Goal: Transaction & Acquisition: Purchase product/service

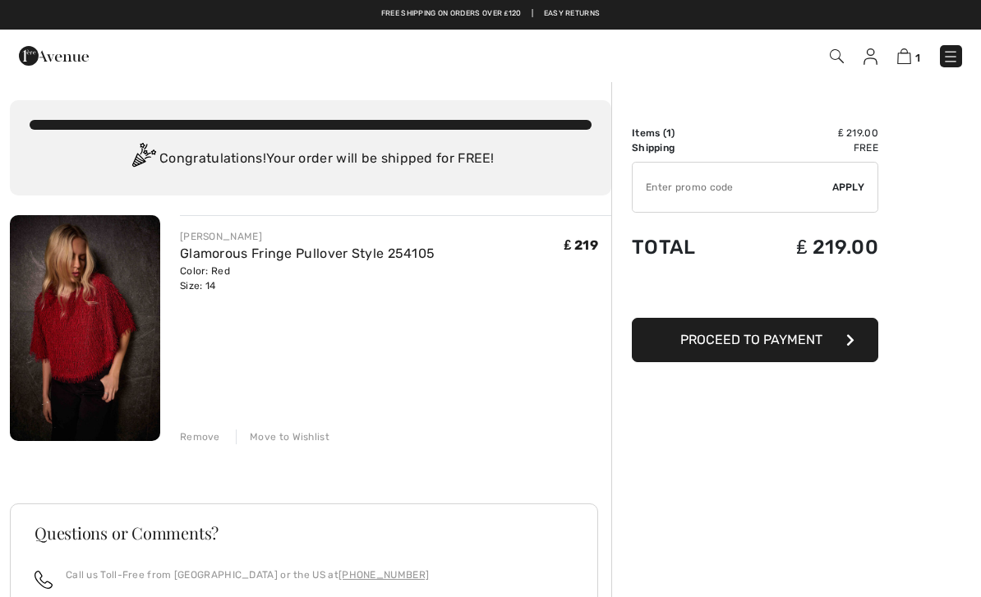
click at [794, 338] on span "Proceed to Payment" at bounding box center [751, 340] width 142 height 16
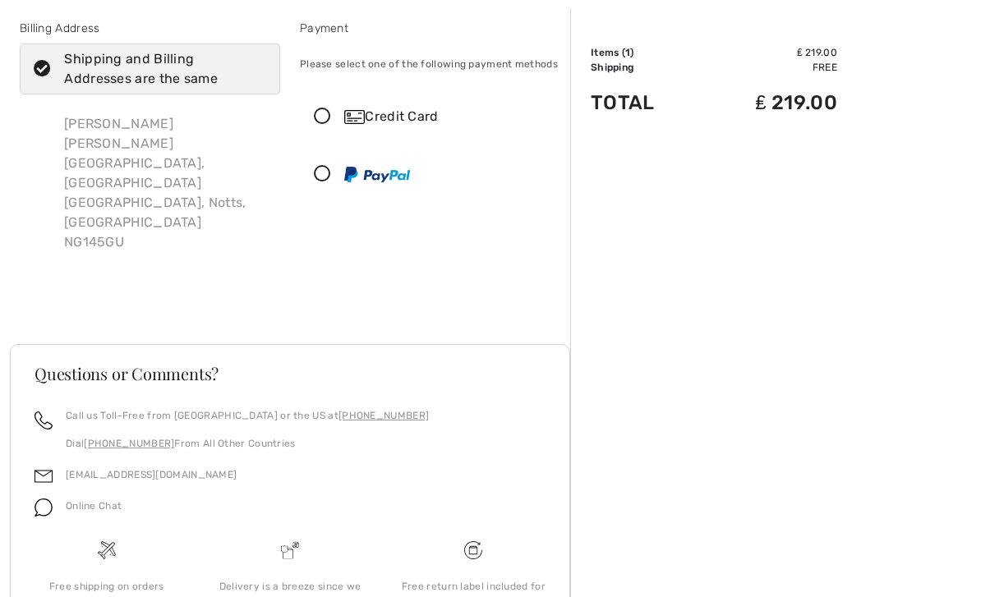
scroll to position [97, 0]
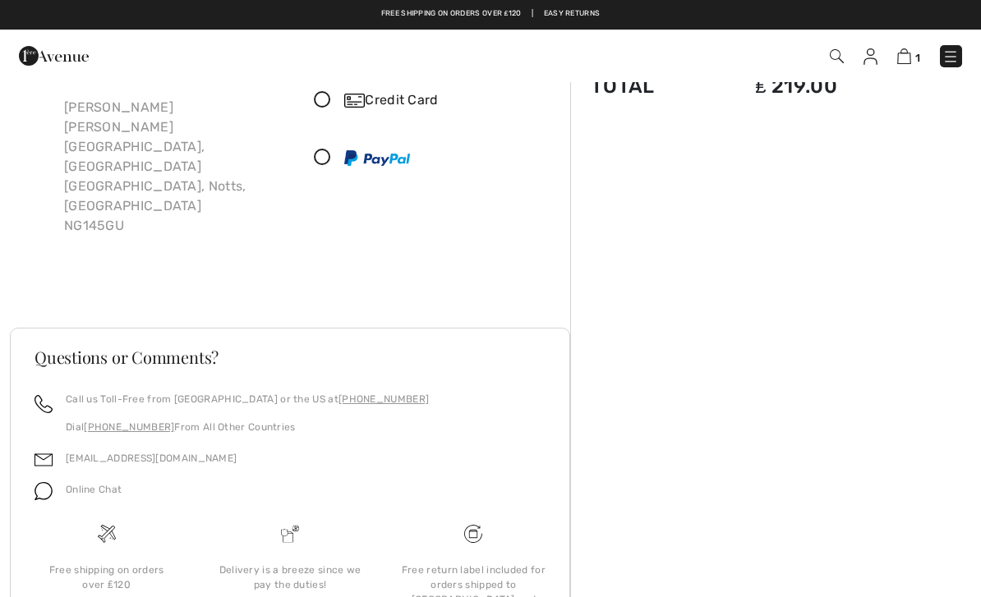
click at [319, 164] on icon at bounding box center [323, 157] width 44 height 17
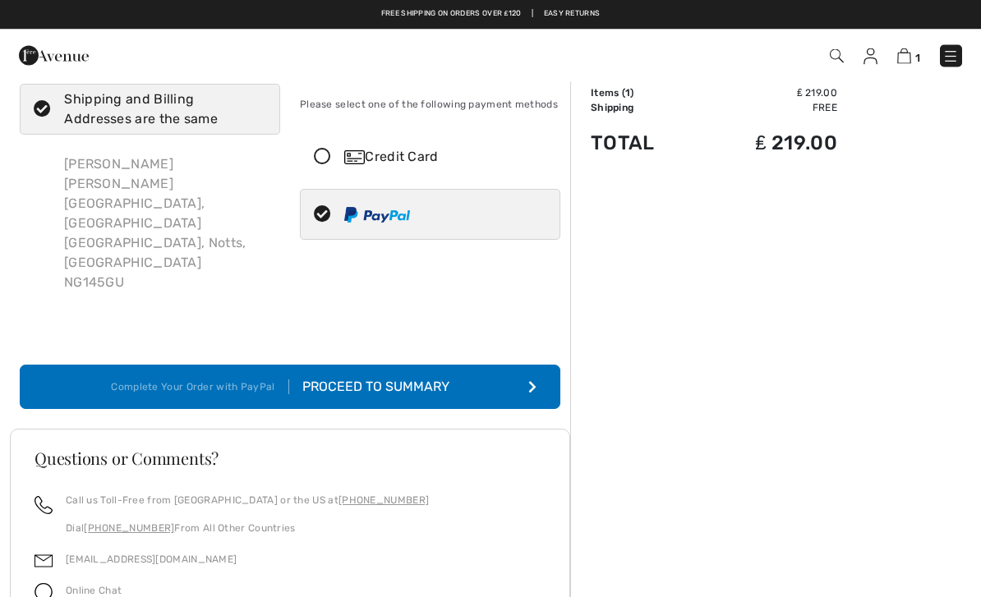
scroll to position [0, 0]
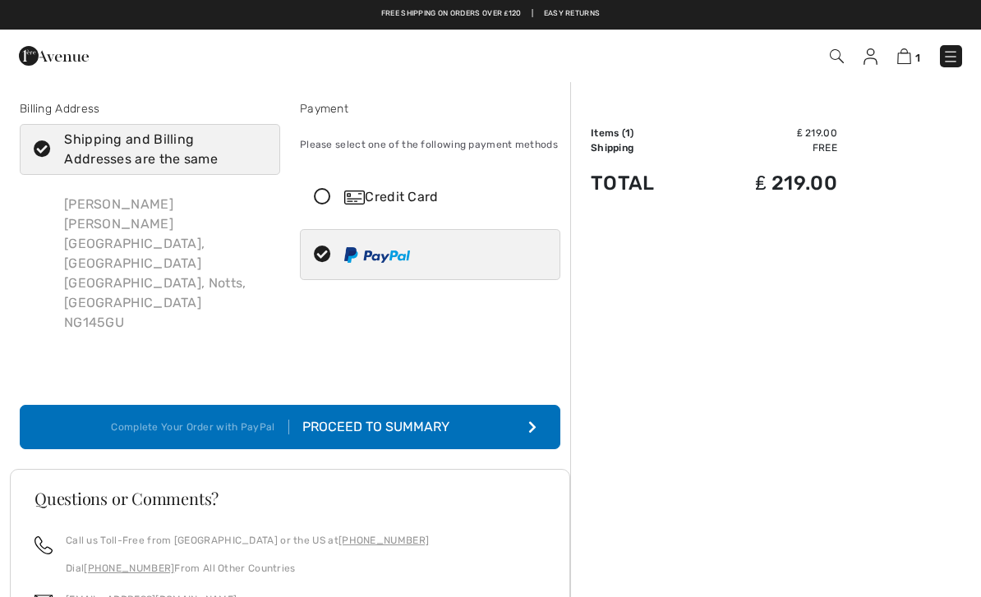
click at [42, 155] on icon at bounding box center [43, 149] width 44 height 17
click at [255, 155] on input "Shipping and Billing Addresses are the same" at bounding box center [260, 149] width 11 height 49
checkbox input "false"
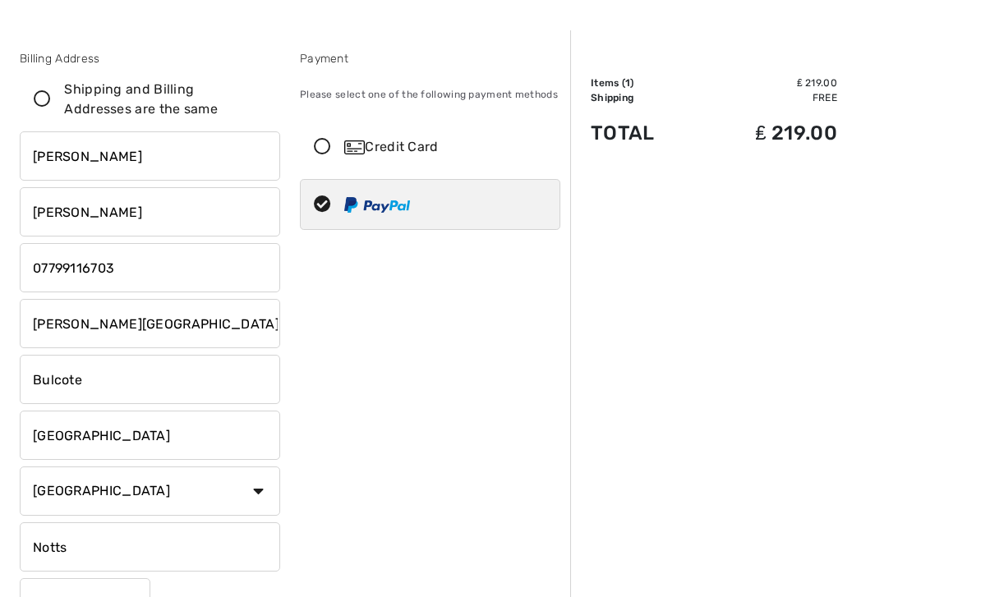
scroll to position [51, 0]
click at [252, 492] on select "Country Canada United States Afghanistan Aland Islands Albania Algeria American…" at bounding box center [150, 490] width 260 height 49
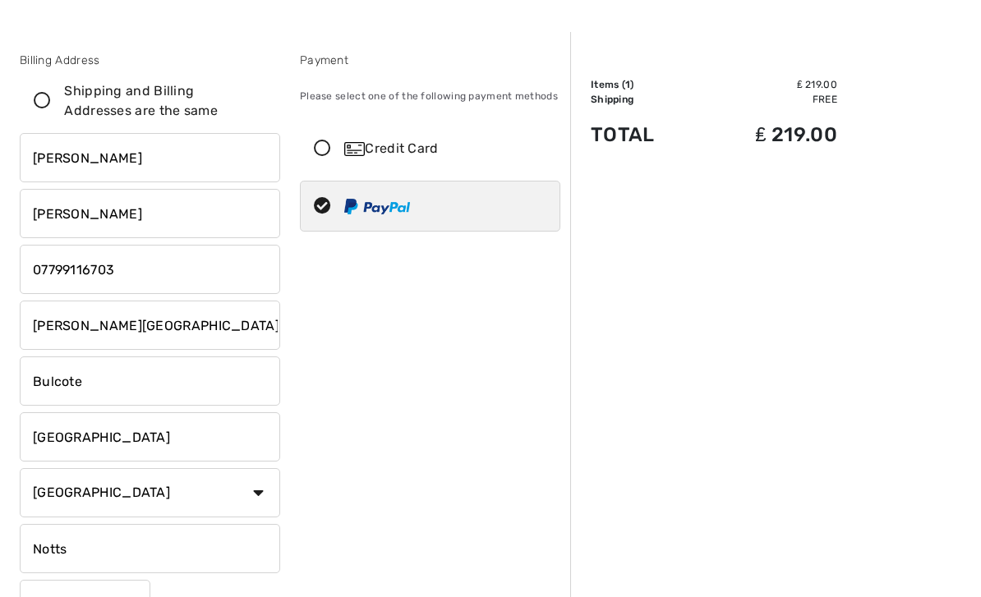
scroll to position [48, 0]
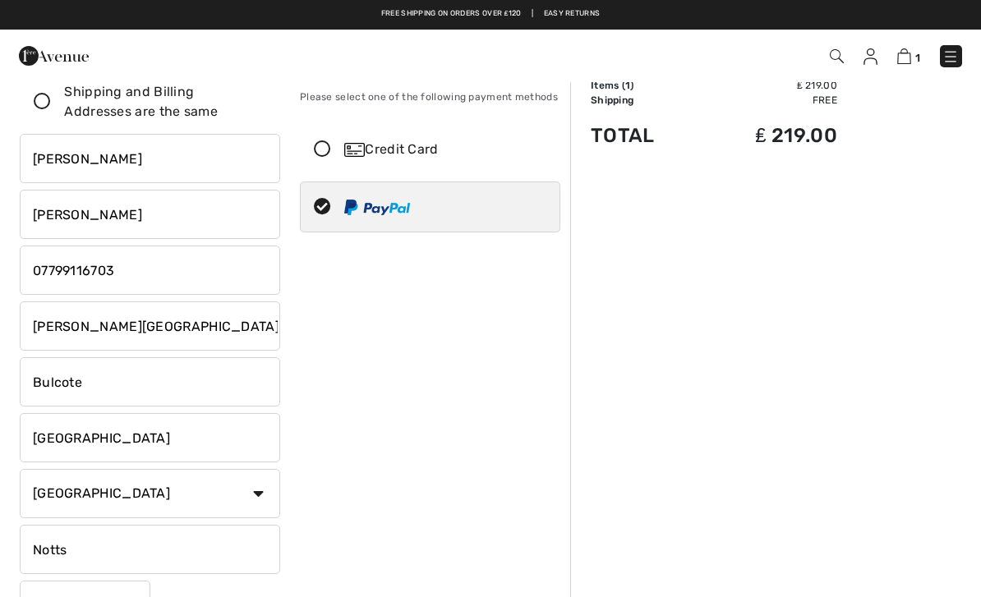
click at [210, 337] on input "Gable oak Old main road" at bounding box center [150, 325] width 260 height 49
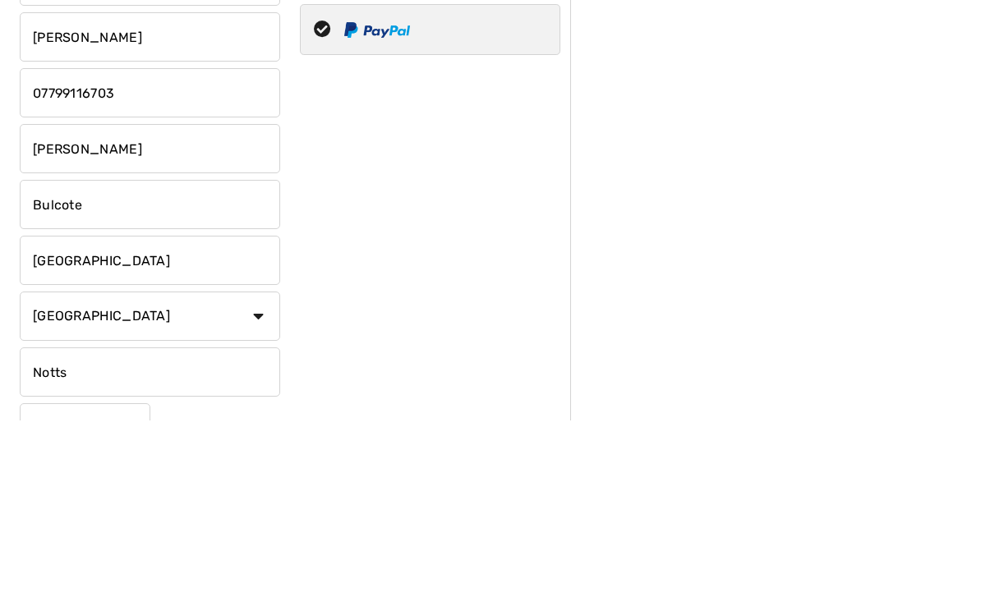
type input "Gabl"
click at [95, 357] on input "Bulcote" at bounding box center [150, 381] width 260 height 49
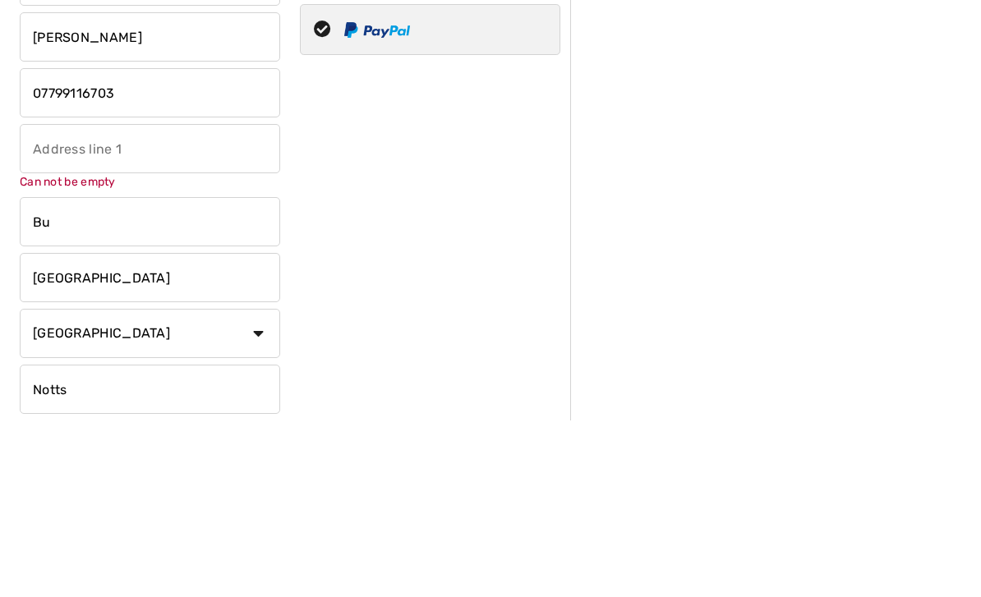
type input "B"
click at [126, 430] on input "Nottingham" at bounding box center [150, 454] width 260 height 49
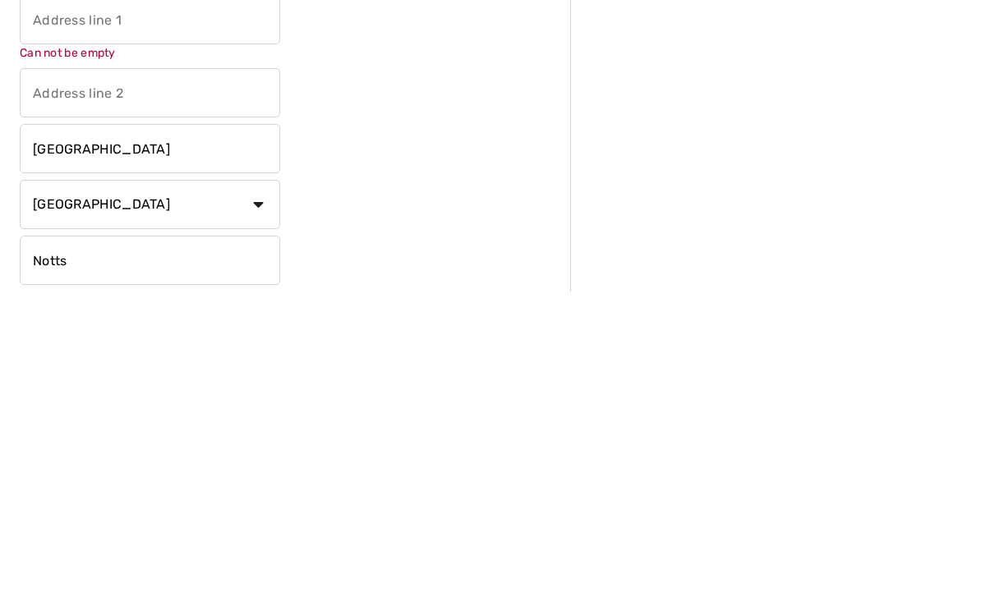
click button "Proceed to Summary" at bounding box center [0, 0] width 0 height 0
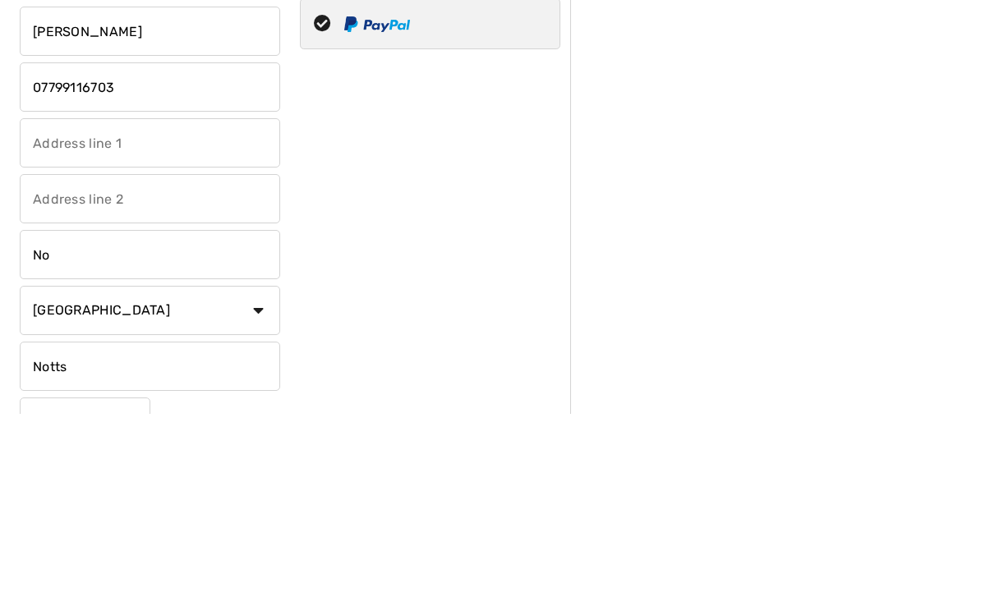
type input "N"
click at [34, 301] on input "text" at bounding box center [150, 325] width 260 height 49
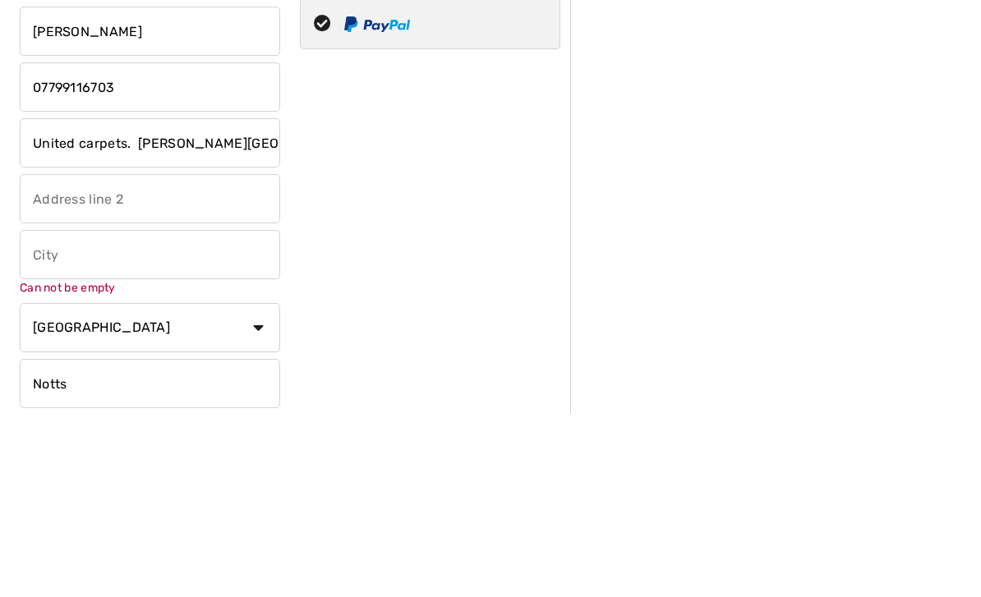
type input "United carpets. Moorhead house"
click at [51, 357] on input "text" at bounding box center [150, 381] width 260 height 49
click at [55, 413] on input "text" at bounding box center [150, 437] width 260 height 49
type input "Moorhead way"
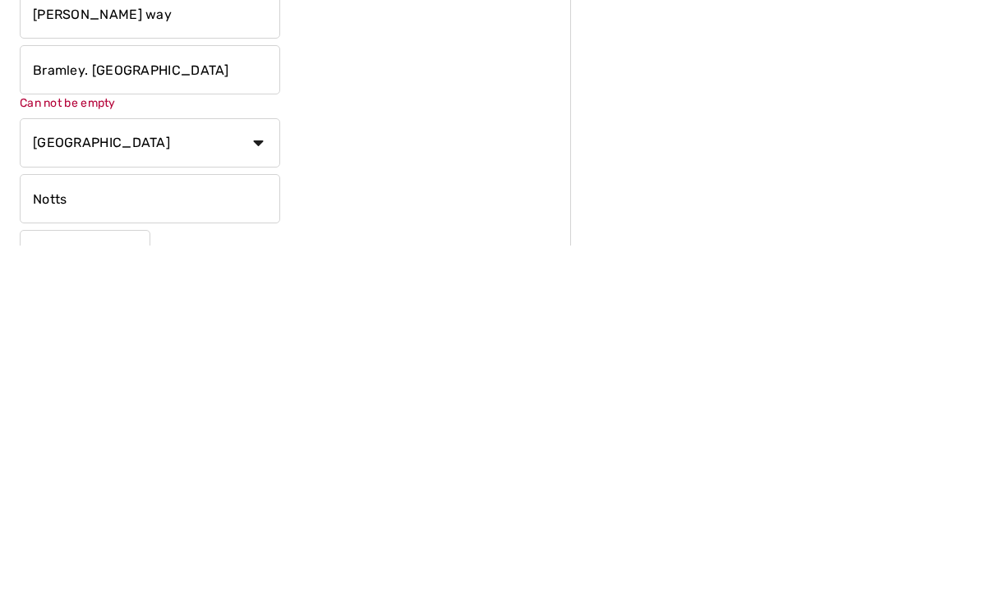
scroll to position [66, 0]
click at [78, 524] on input "Notts" at bounding box center [150, 548] width 260 height 49
type input "Bramley. Rotherham"
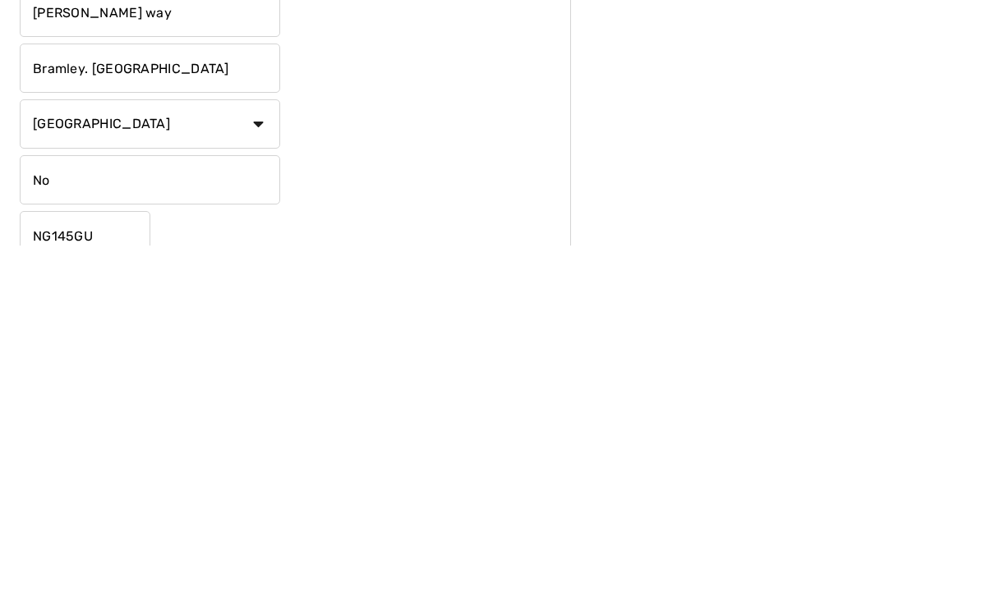
type input "N"
type input "South yorks"
click at [108, 563] on input "NG145GU" at bounding box center [85, 587] width 131 height 49
type input "N"
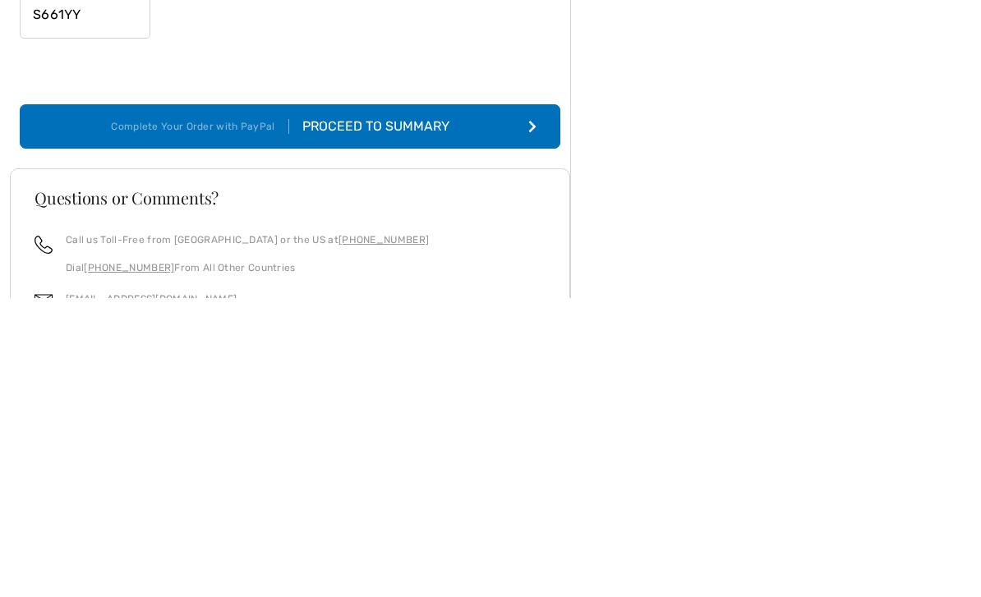
scroll to position [409, 0]
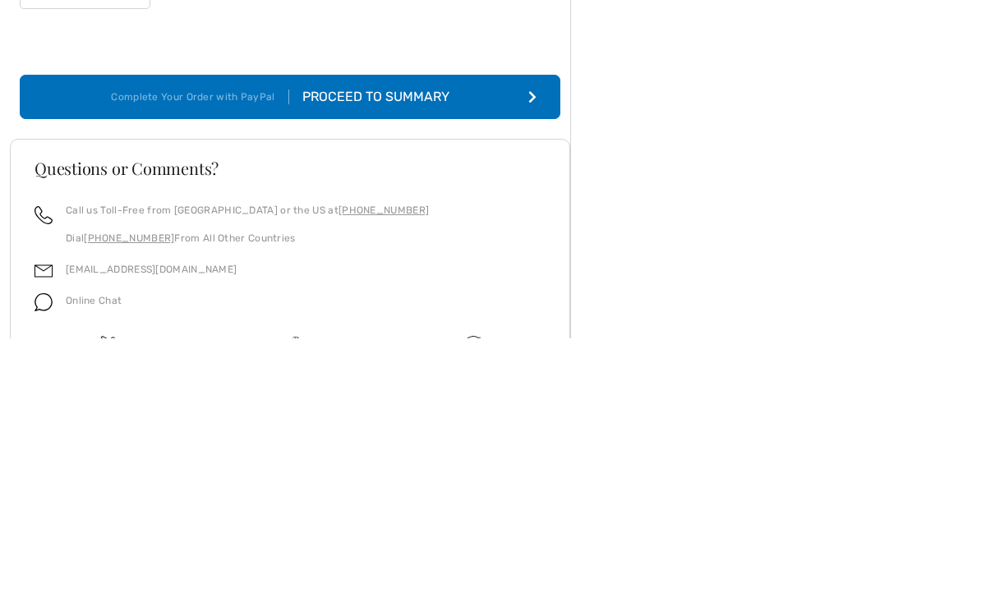
type input "S661YY"
click at [364, 347] on div "Proceed to Summary" at bounding box center [379, 357] width 180 height 20
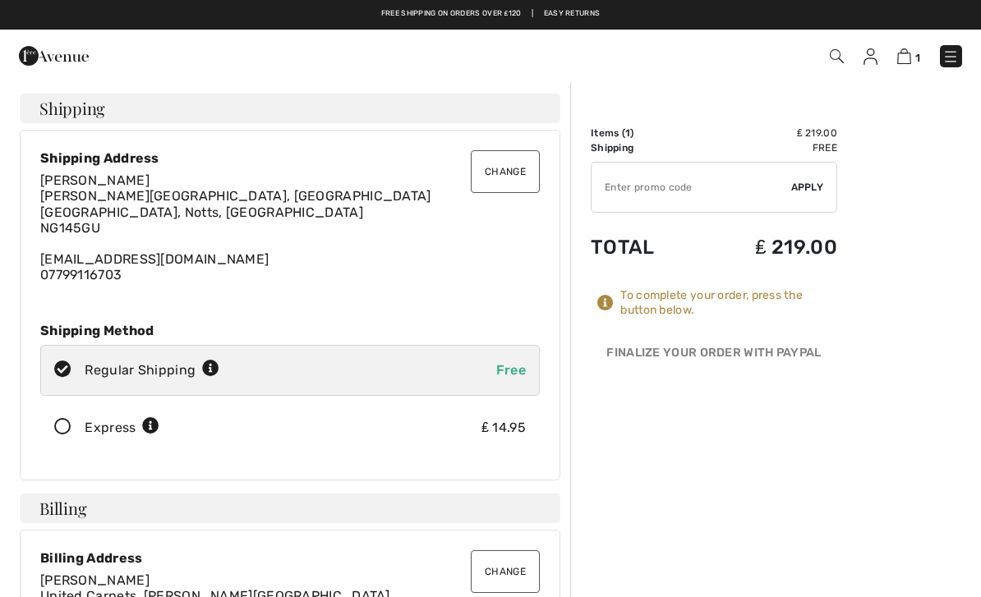
click at [492, 173] on button "Change" at bounding box center [505, 171] width 69 height 43
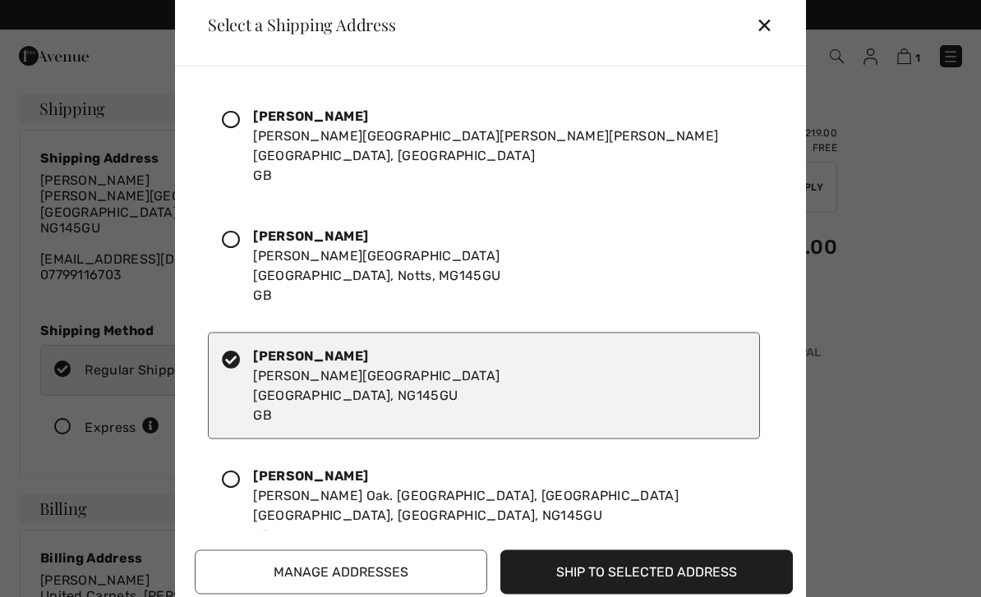
click at [227, 118] on icon at bounding box center [231, 119] width 18 height 18
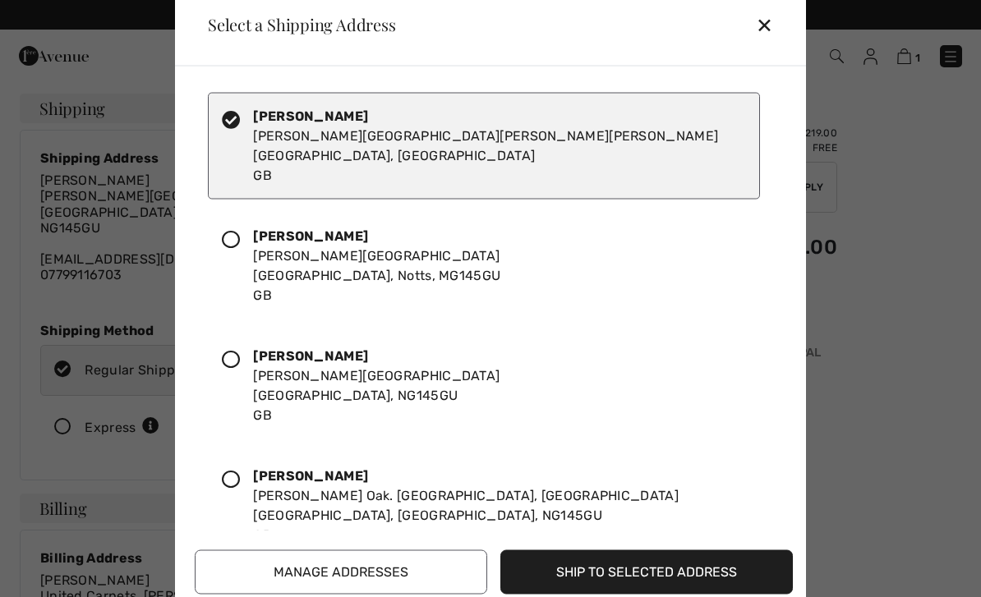
click at [584, 567] on button "Ship to Selected Address" at bounding box center [646, 571] width 292 height 44
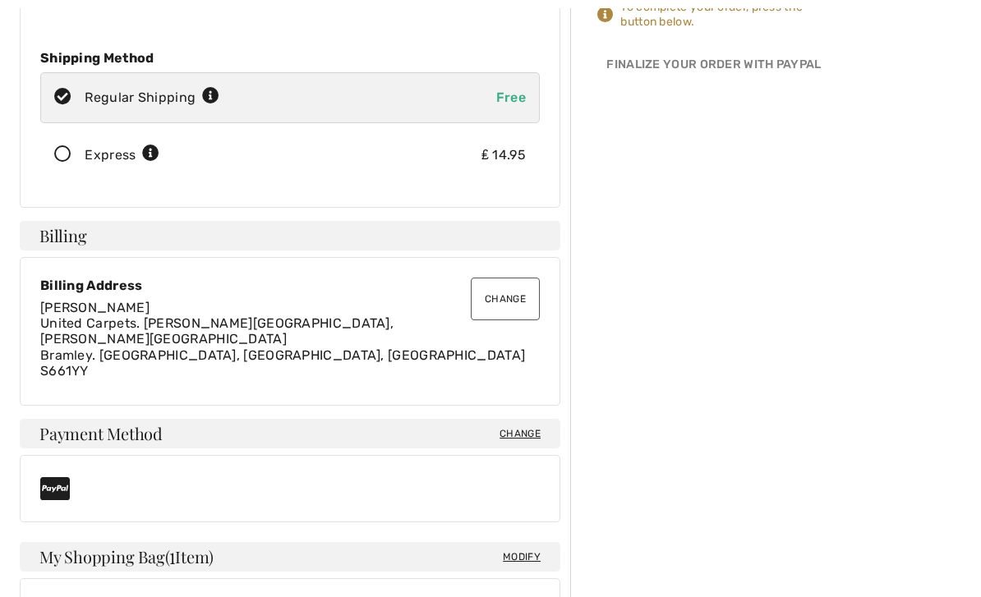
scroll to position [288, 0]
click at [490, 278] on button "Change" at bounding box center [505, 299] width 69 height 43
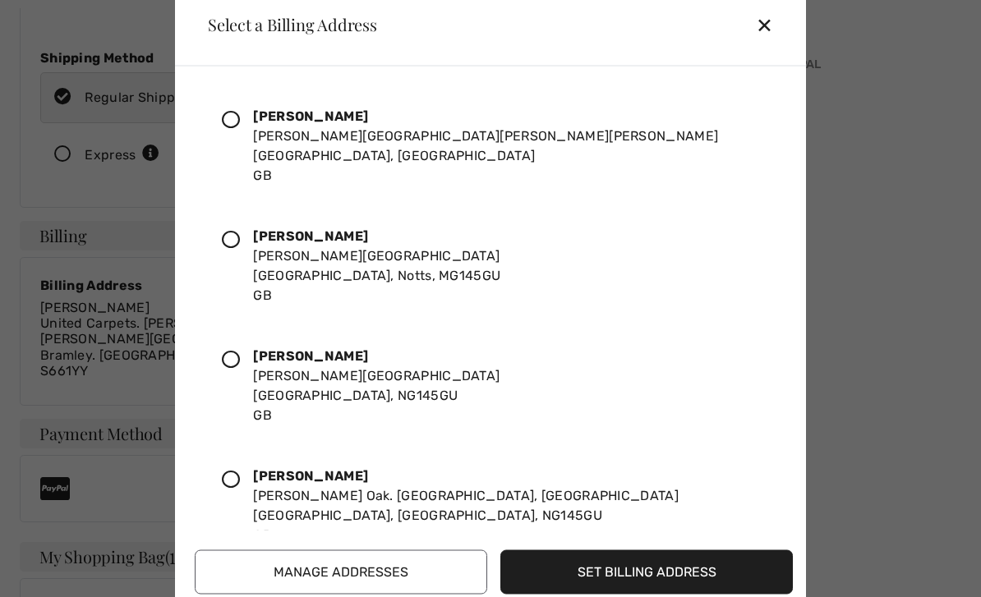
click at [228, 248] on icon at bounding box center [231, 239] width 18 height 18
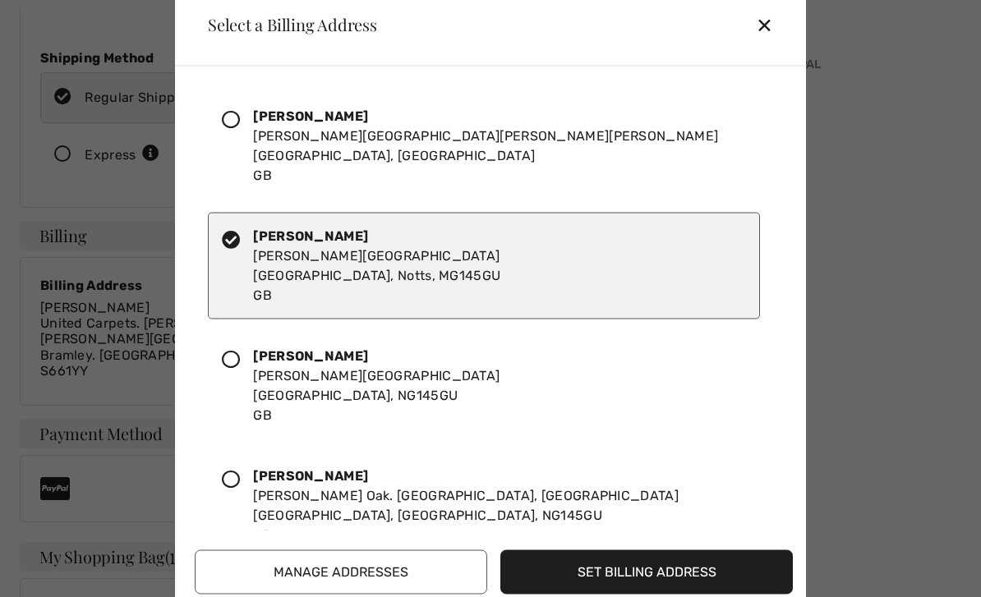
click at [590, 593] on button "Set Billing Address" at bounding box center [646, 571] width 292 height 44
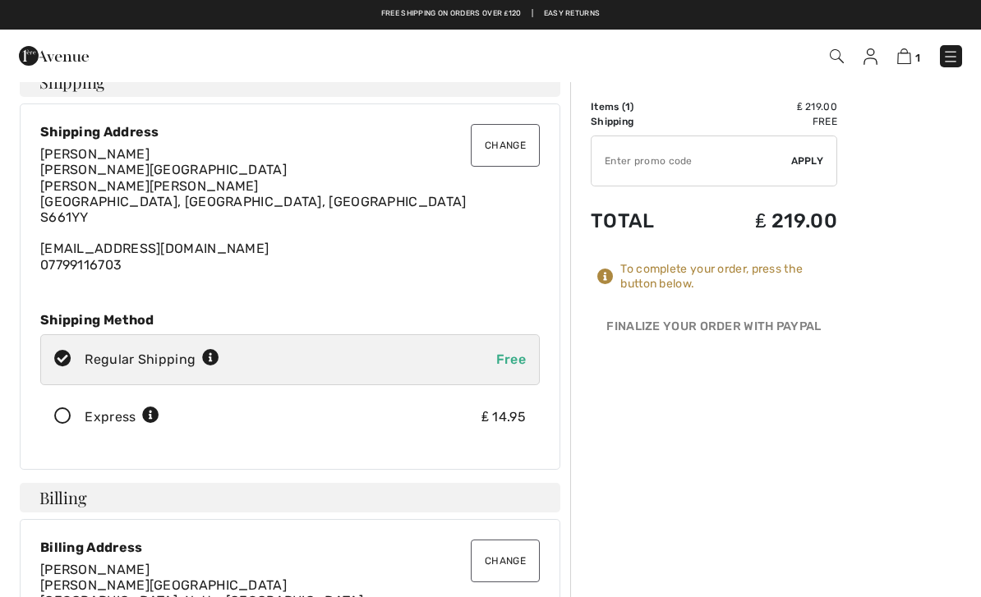
scroll to position [0, 0]
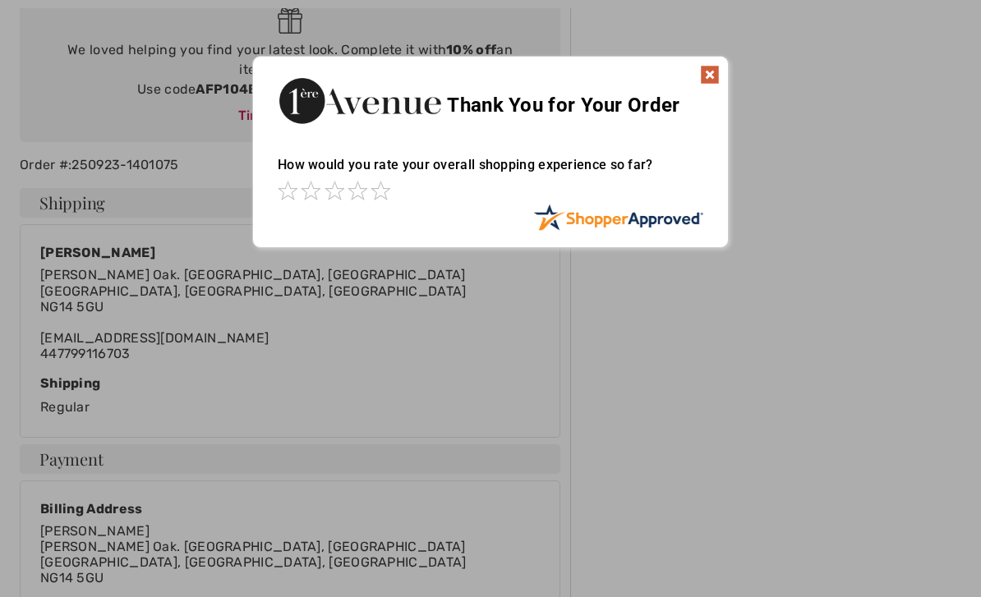
scroll to position [229, 0]
click at [706, 82] on img at bounding box center [710, 75] width 20 height 20
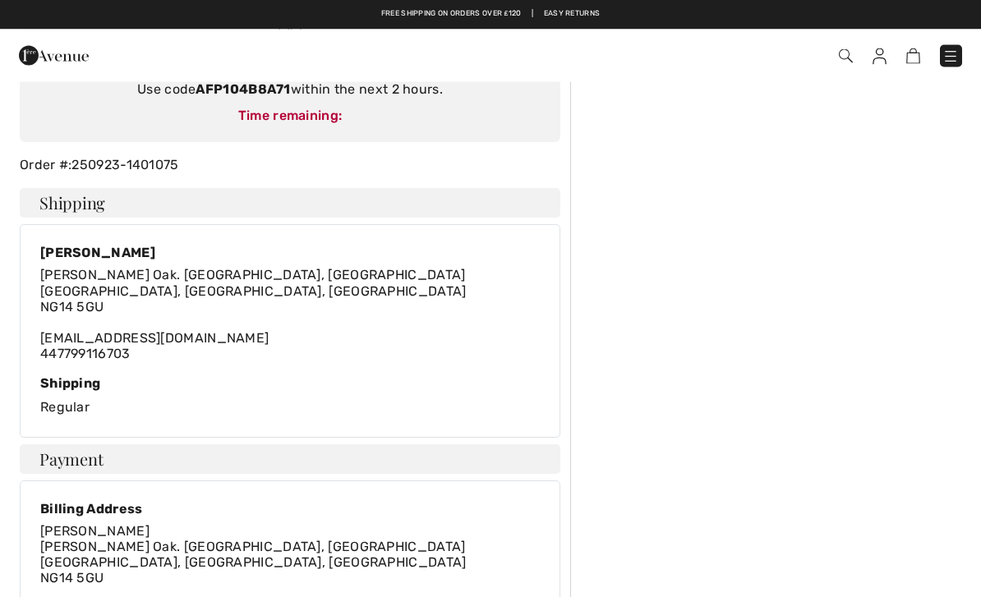
scroll to position [0, 0]
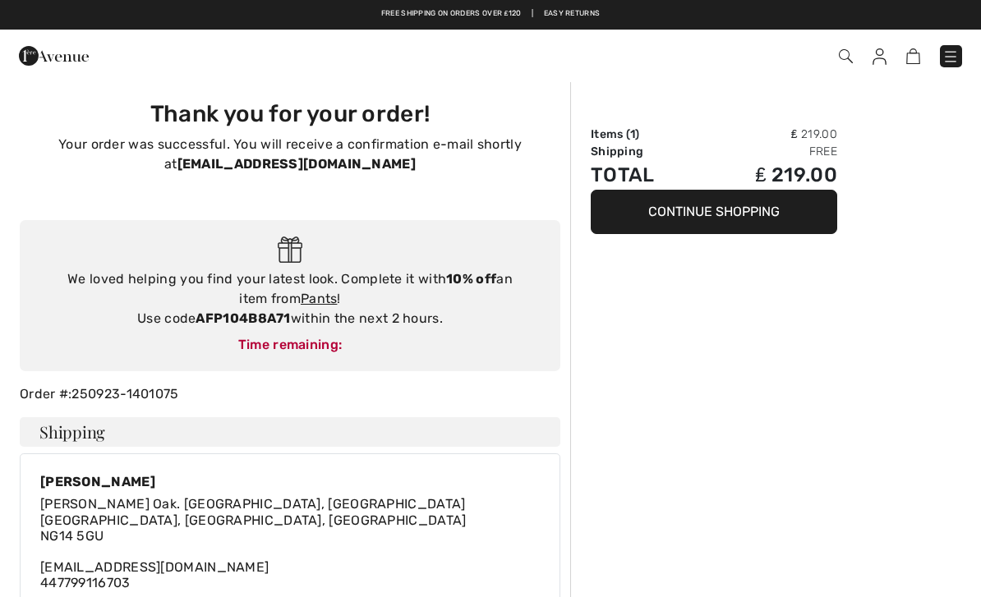
click at [223, 394] on div "Order #: 250923-1401075" at bounding box center [290, 394] width 560 height 20
